Goal: Task Accomplishment & Management: Complete application form

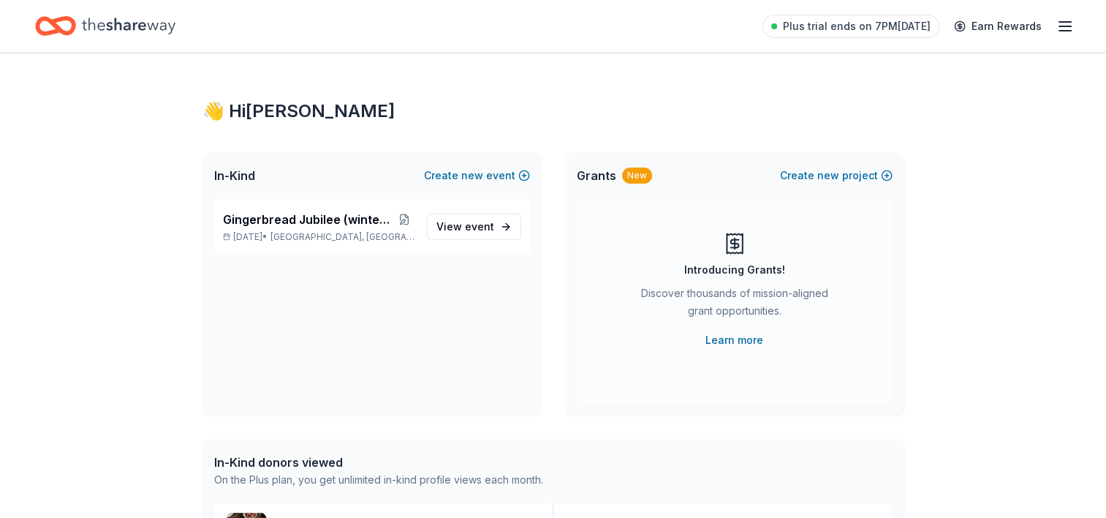
drag, startPoint x: 523, startPoint y: 341, endPoint x: 517, endPoint y: 336, distance: 8.8
click at [517, 336] on div "Gingerbread Jubilee (winter fundraiser) Dec 05, 2025 • Bedford, OH View event" at bounding box center [371, 307] width 339 height 216
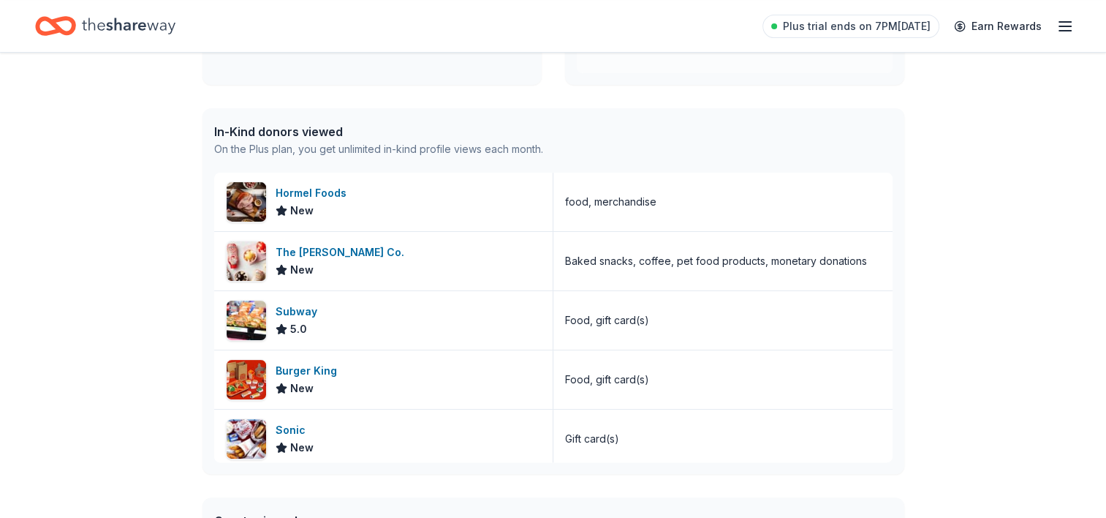
scroll to position [360, 0]
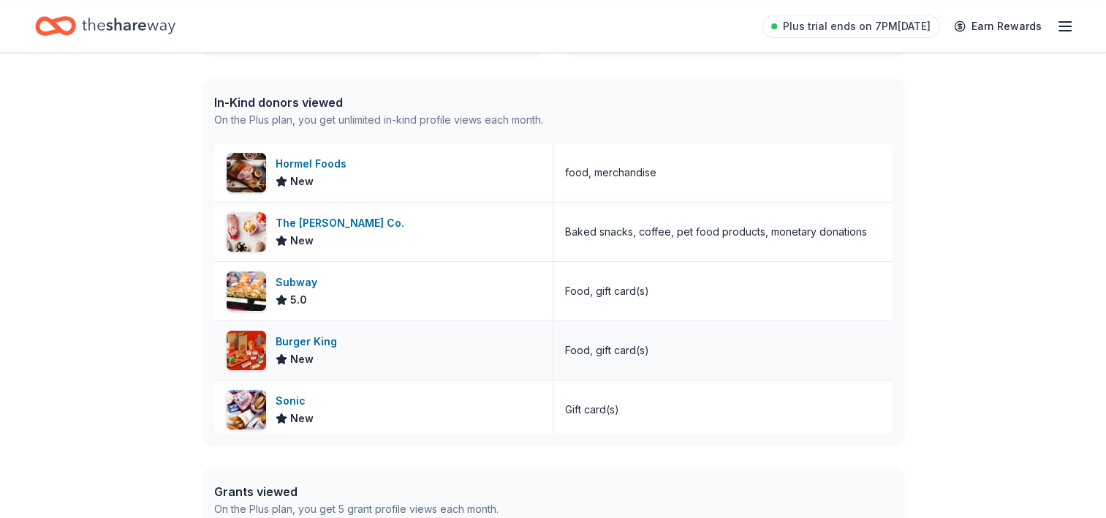
click at [304, 342] on div "Burger King" at bounding box center [309, 342] width 67 height 18
click at [355, 219] on div "The J.M. Smucker Co." at bounding box center [343, 223] width 135 height 18
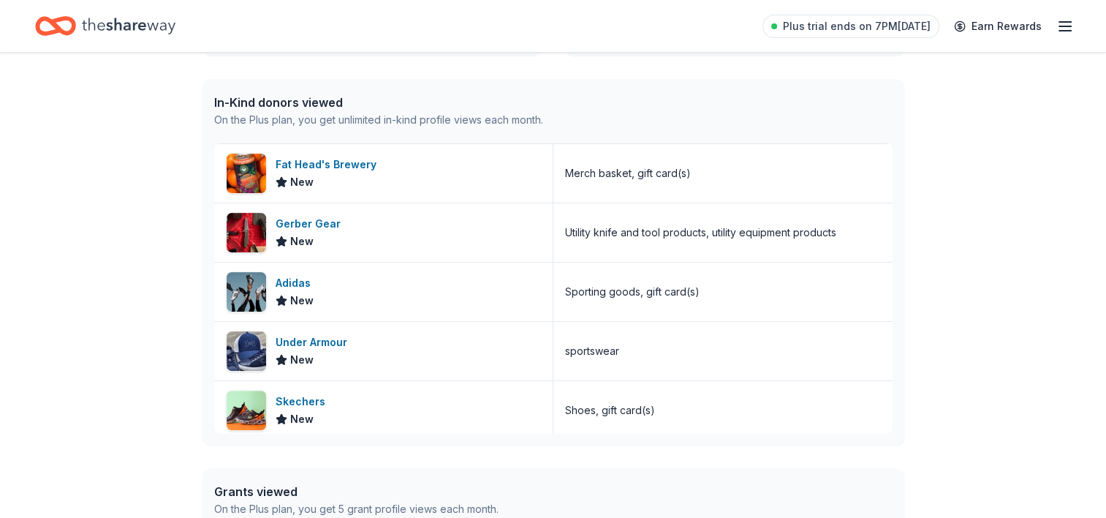
scroll to position [418, 0]
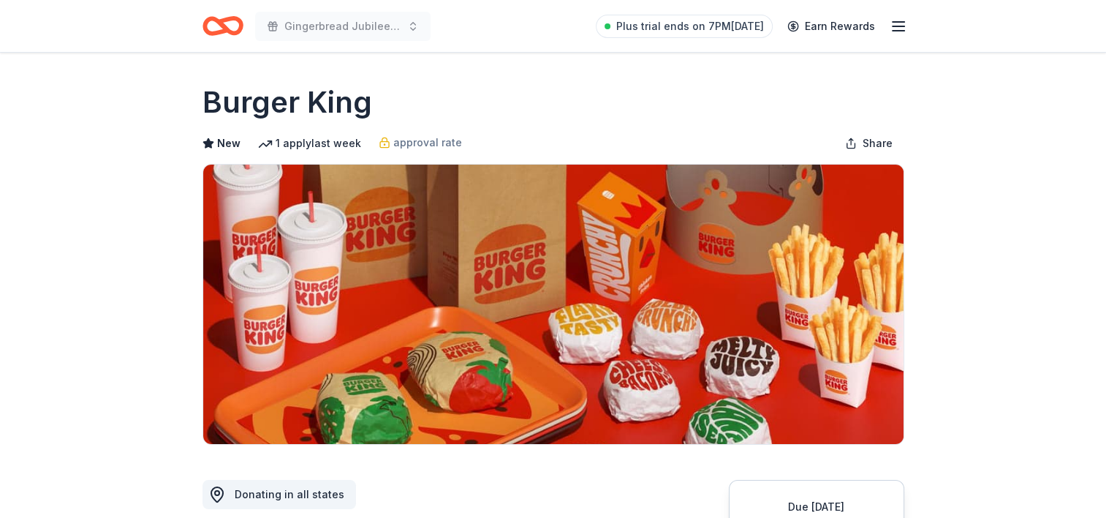
drag, startPoint x: 1000, startPoint y: 314, endPoint x: 960, endPoint y: 150, distance: 169.3
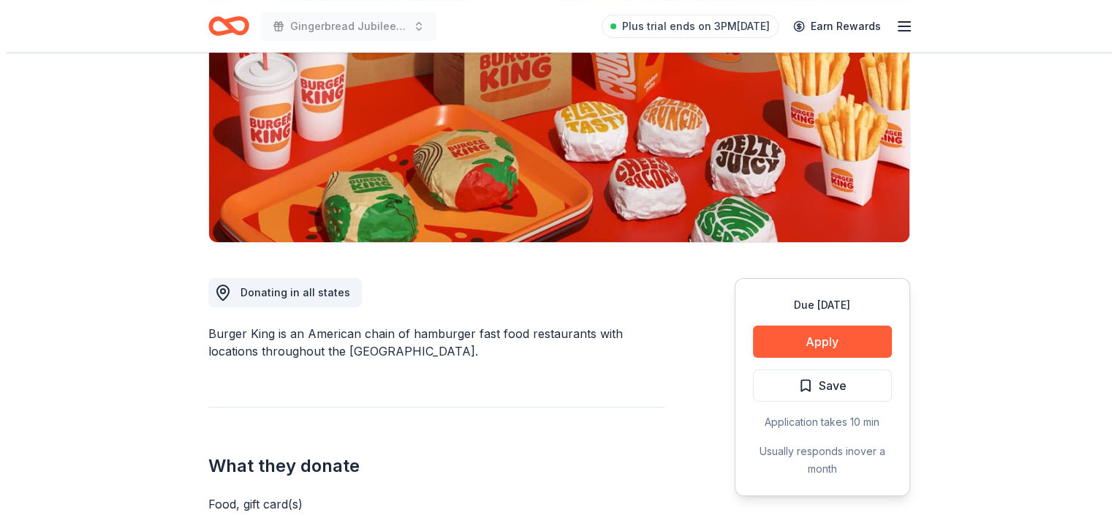
scroll to position [205, 0]
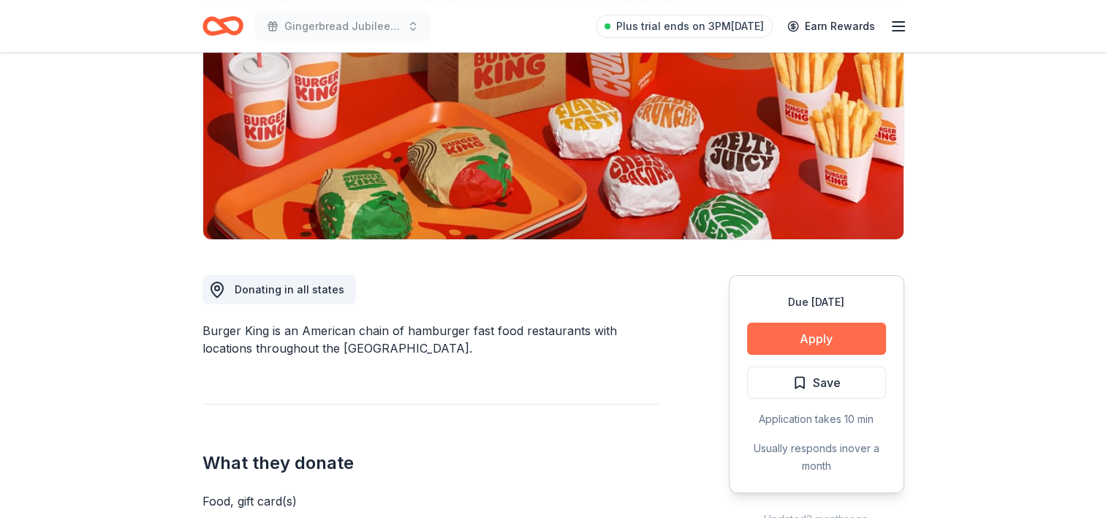
click at [810, 342] on button "Apply" at bounding box center [816, 338] width 139 height 32
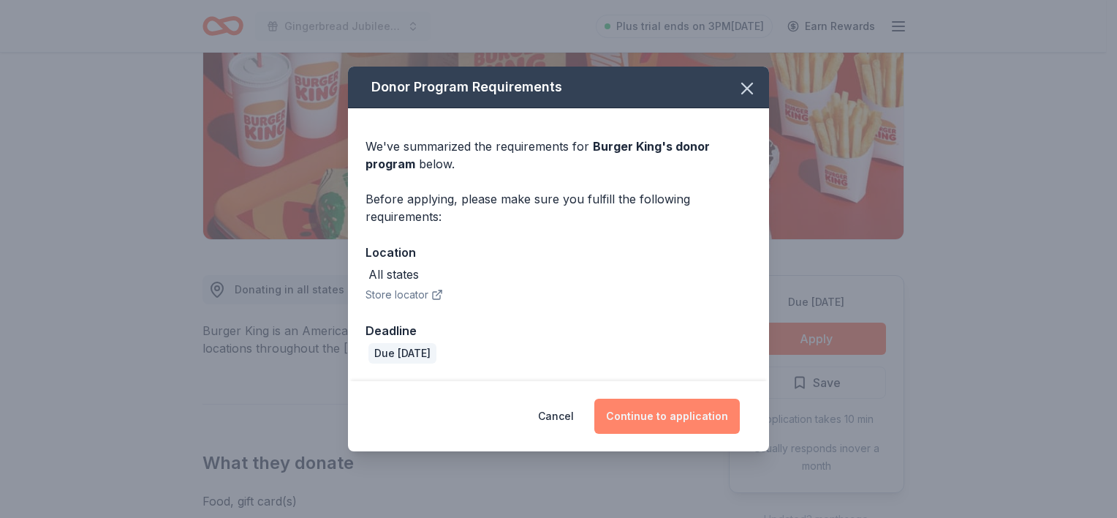
click at [685, 422] on button "Continue to application" at bounding box center [666, 415] width 145 height 35
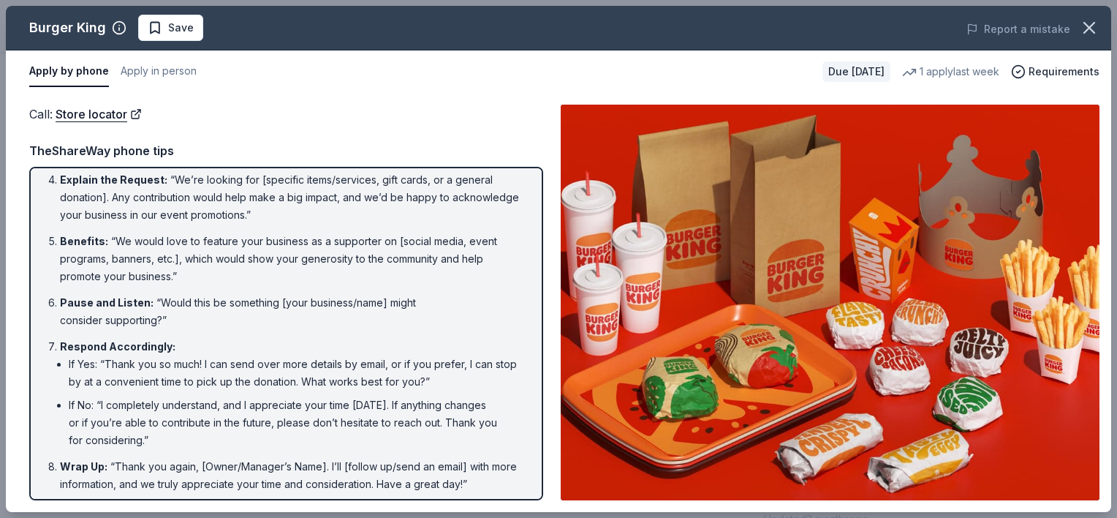
scroll to position [180, 0]
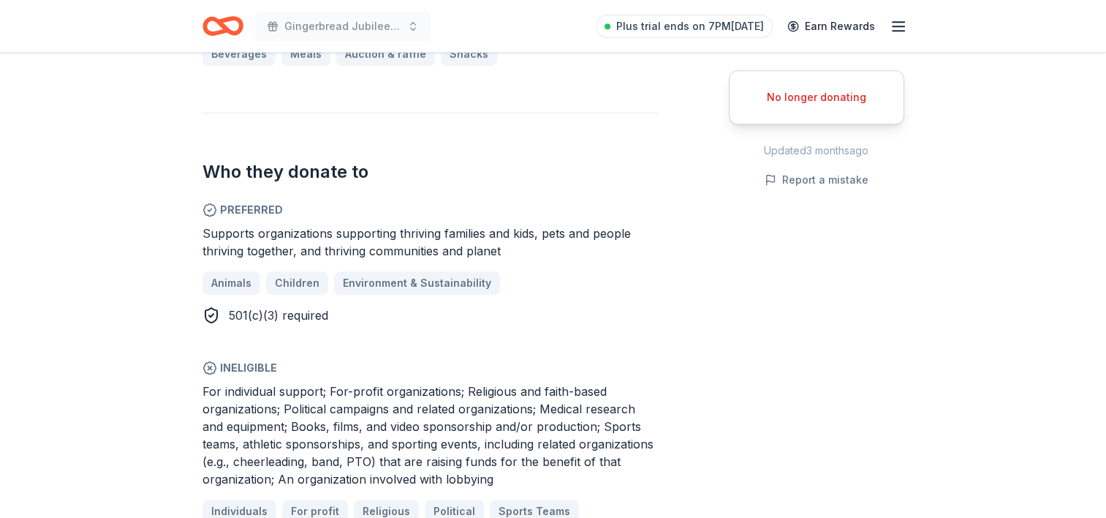
scroll to position [681, 0]
